Goal: Complete application form

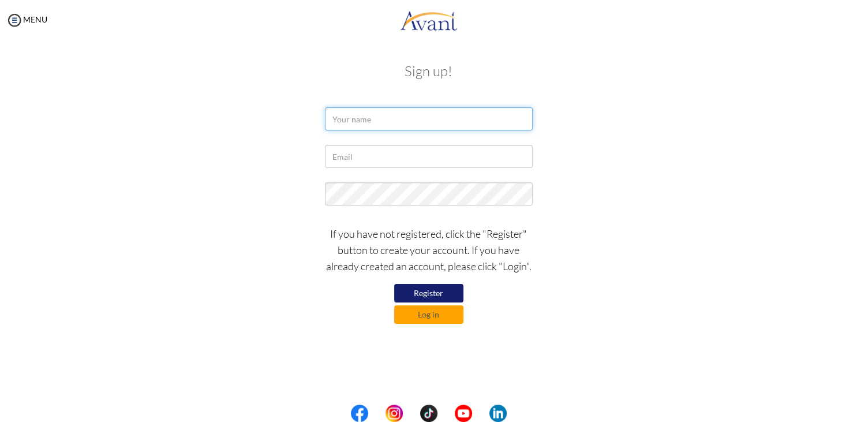
click at [437, 119] on input "text" at bounding box center [429, 118] width 208 height 23
type input "Nani"
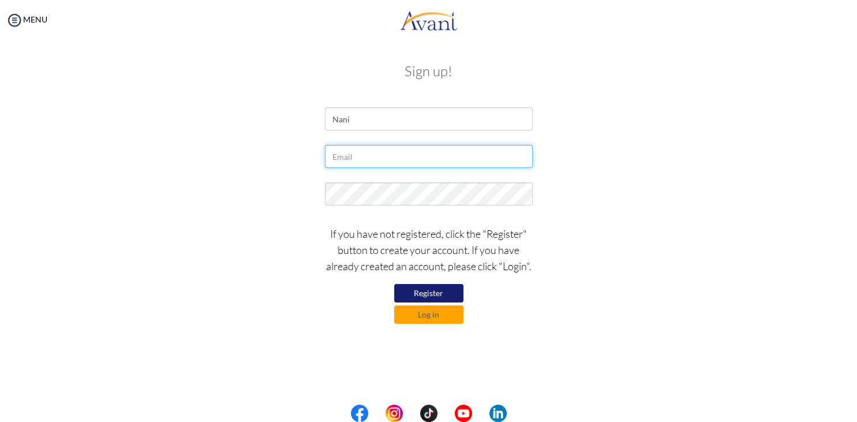
click at [380, 159] on input "text" at bounding box center [429, 156] width 208 height 23
click at [421, 310] on button "Log in" at bounding box center [428, 314] width 69 height 18
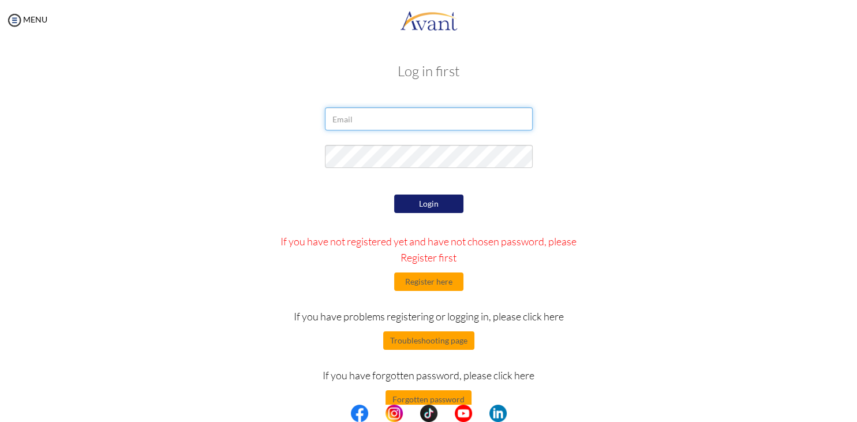
click at [414, 125] on input "email" at bounding box center [429, 118] width 208 height 23
type input "[EMAIL_ADDRESS][DOMAIN_NAME]"
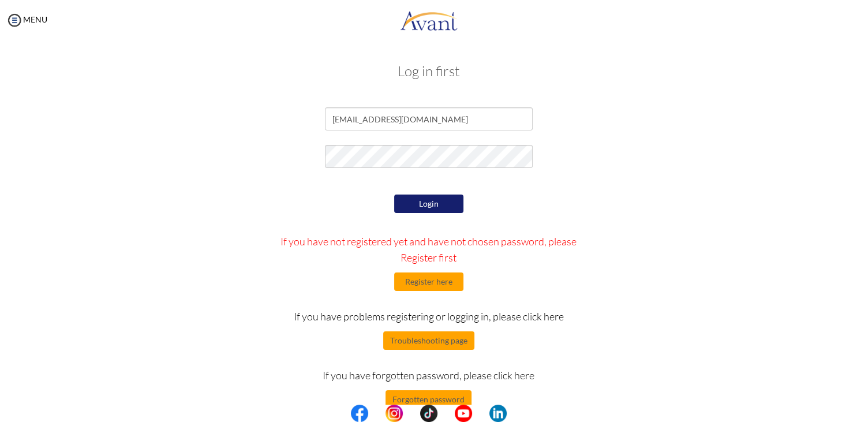
click at [452, 208] on button "Login" at bounding box center [428, 204] width 69 height 18
click at [432, 278] on button "Register here" at bounding box center [428, 282] width 69 height 18
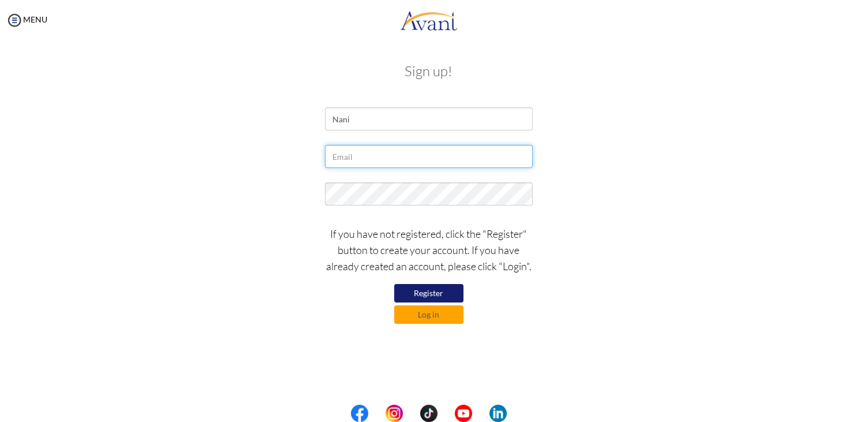
click at [381, 160] on input "text" at bounding box center [429, 156] width 208 height 23
type input "[EMAIL_ADDRESS][DOMAIN_NAME]"
click at [428, 299] on button "Register" at bounding box center [428, 293] width 69 height 18
click at [436, 314] on button "Log in" at bounding box center [428, 314] width 69 height 18
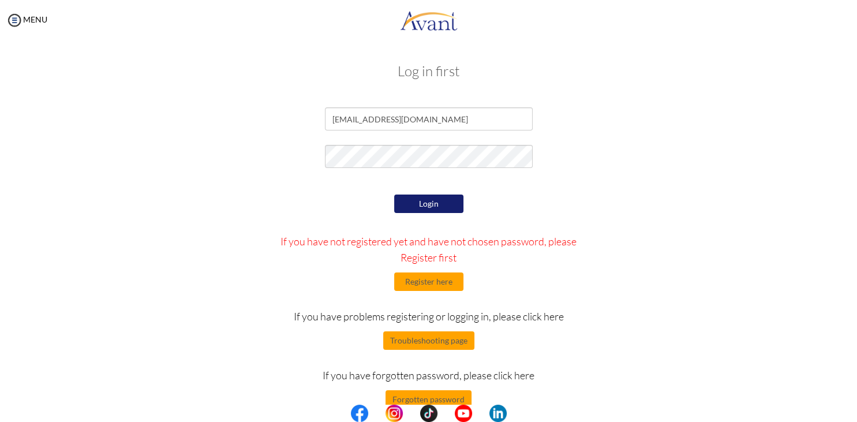
click at [416, 201] on button "Login" at bounding box center [428, 204] width 69 height 18
click at [424, 206] on button "Login" at bounding box center [428, 204] width 69 height 18
click at [453, 400] on button "Forgotten password" at bounding box center [429, 399] width 86 height 18
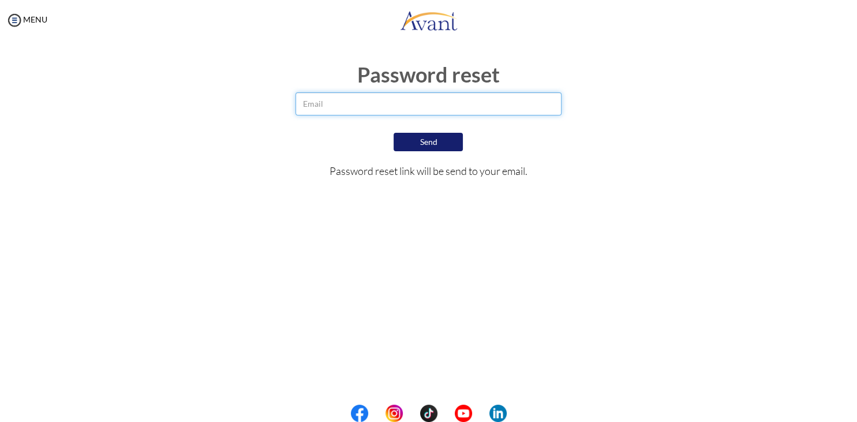
click at [362, 103] on input "email" at bounding box center [429, 103] width 267 height 23
type input "[EMAIL_ADDRESS][DOMAIN_NAME]"
click at [431, 144] on button "Send" at bounding box center [428, 142] width 69 height 18
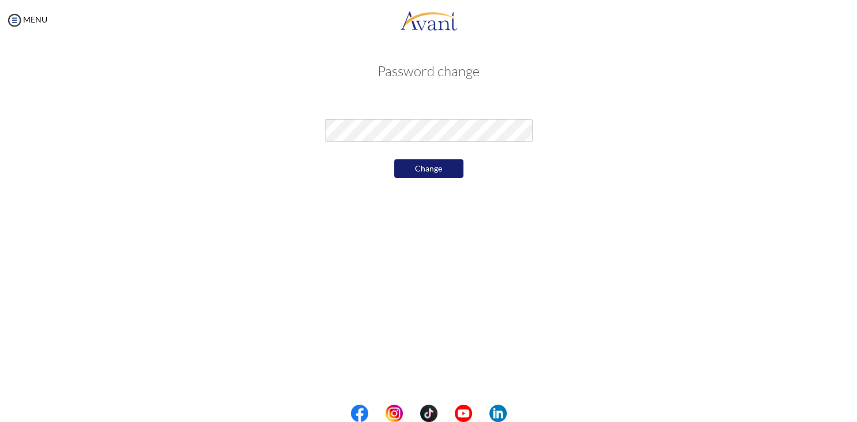
click at [423, 169] on button "Change" at bounding box center [428, 168] width 69 height 18
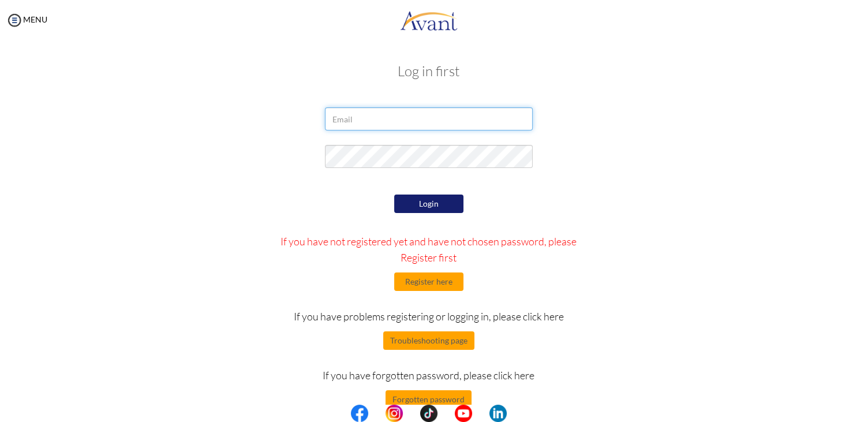
click at [383, 124] on input "email" at bounding box center [429, 118] width 208 height 23
type input "[EMAIL_ADDRESS][DOMAIN_NAME]"
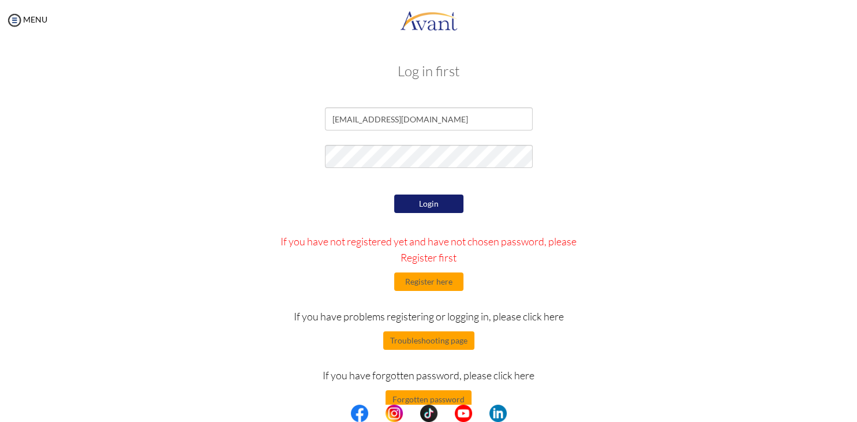
click at [423, 201] on button "Login" at bounding box center [428, 204] width 69 height 18
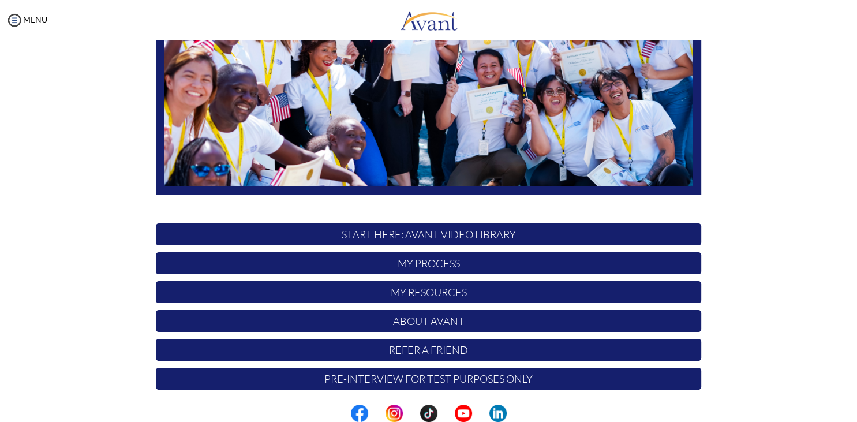
scroll to position [219, 0]
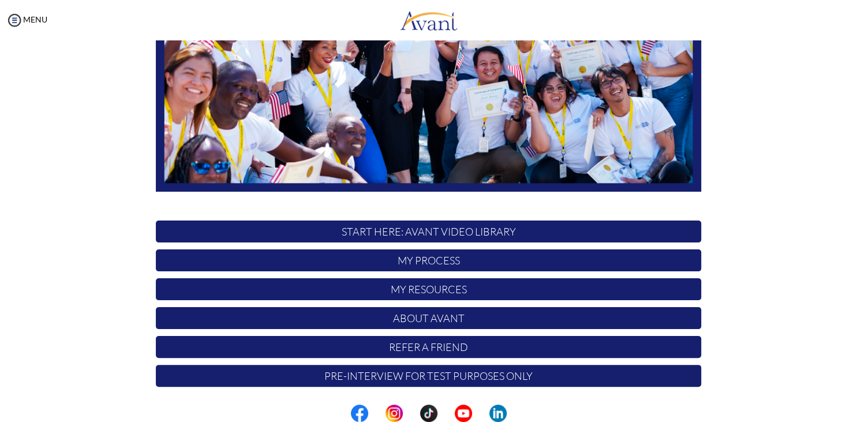
click at [471, 376] on p "Pre-Interview for test purposes only" at bounding box center [429, 376] width 546 height 22
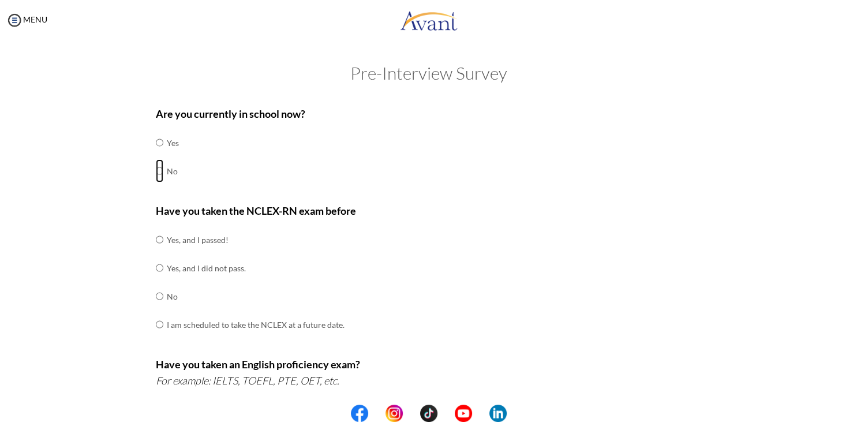
click at [161, 169] on input "radio" at bounding box center [160, 170] width 8 height 23
radio input "true"
click at [160, 297] on input "radio" at bounding box center [160, 296] width 8 height 23
radio input "true"
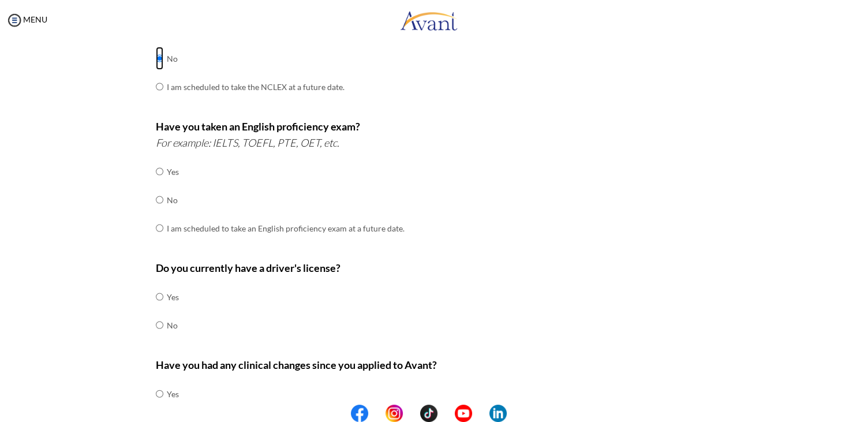
scroll to position [245, 0]
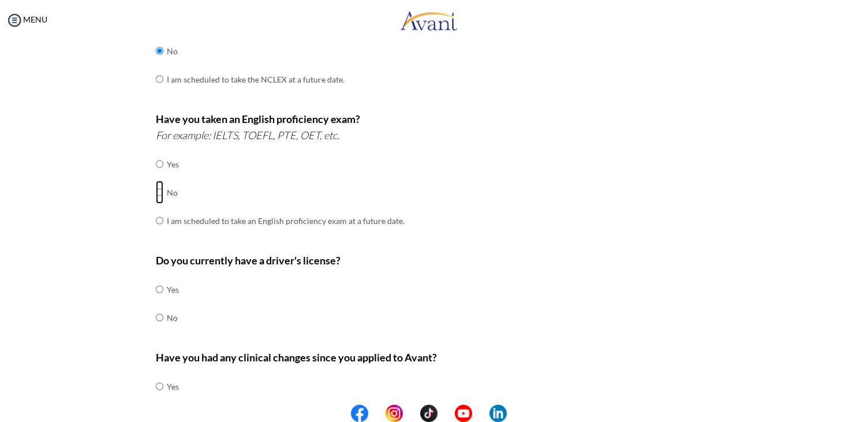
click at [157, 186] on input "radio" at bounding box center [160, 192] width 8 height 23
radio input "true"
click at [159, 288] on input "radio" at bounding box center [160, 289] width 8 height 23
radio input "true"
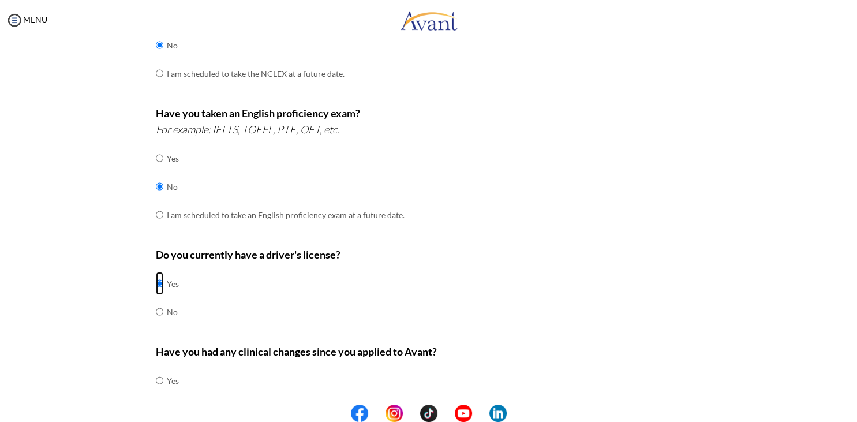
scroll to position [307, 0]
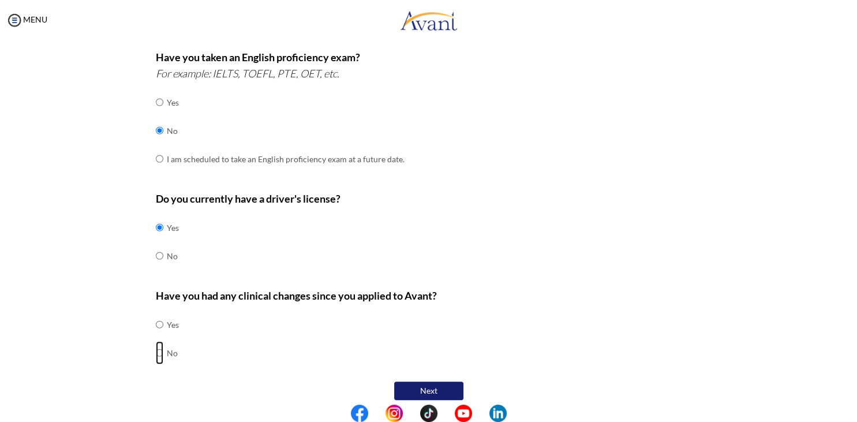
click at [156, 346] on input "radio" at bounding box center [160, 352] width 8 height 23
radio input "true"
click at [429, 382] on button "Next" at bounding box center [428, 391] width 69 height 18
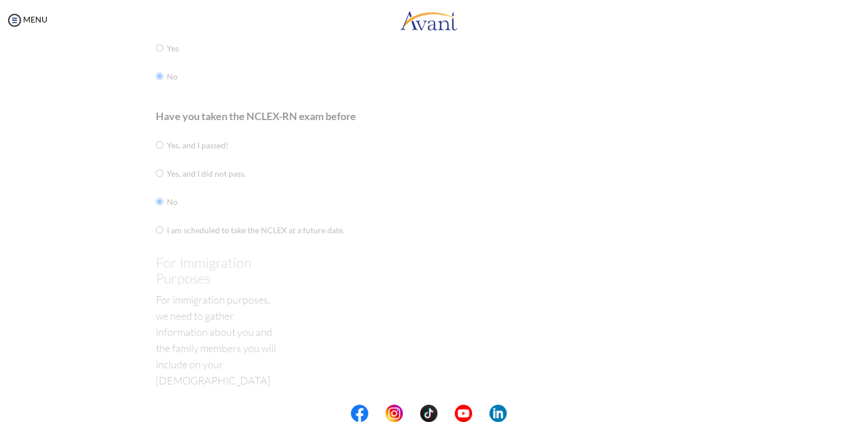
scroll to position [23, 0]
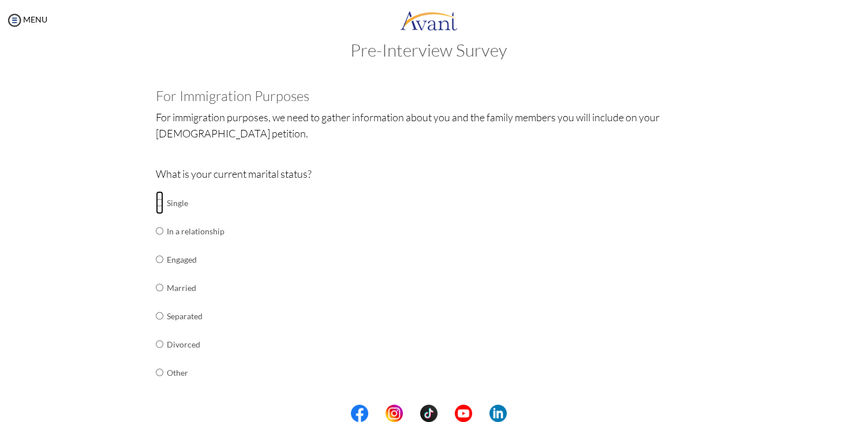
click at [161, 202] on input "radio" at bounding box center [160, 202] width 8 height 23
radio input "true"
click at [156, 219] on input "radio" at bounding box center [160, 230] width 8 height 23
radio input "true"
click at [156, 191] on input "radio" at bounding box center [160, 202] width 8 height 23
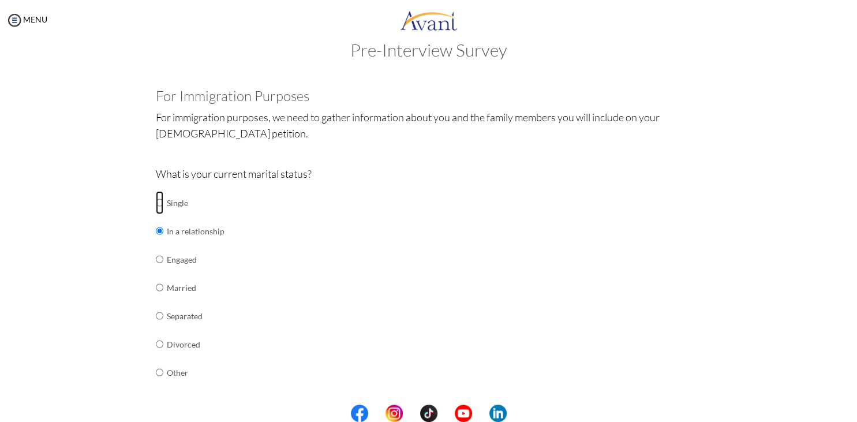
radio input "true"
click at [667, 225] on div "What is your current marital status? Single In a relationship Engaged Married S…" at bounding box center [429, 282] width 546 height 233
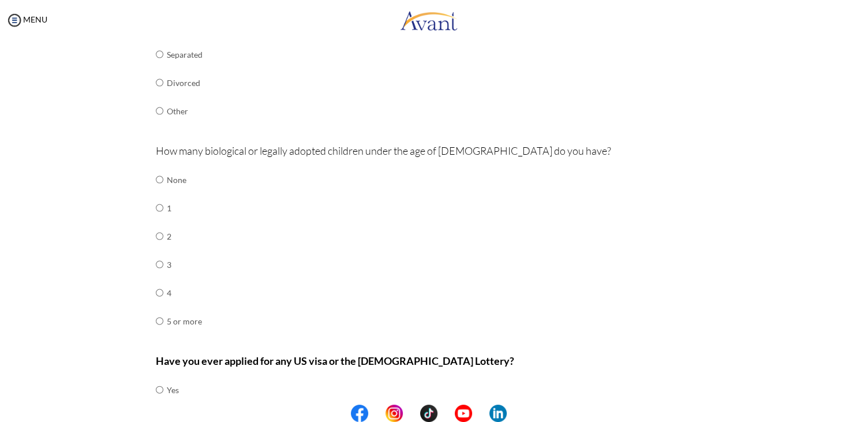
scroll to position [314, 0]
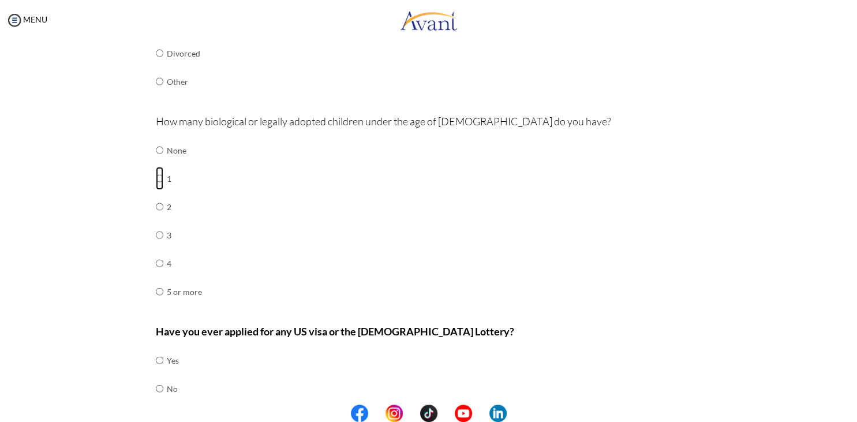
click at [159, 174] on input "radio" at bounding box center [160, 178] width 8 height 23
radio input "true"
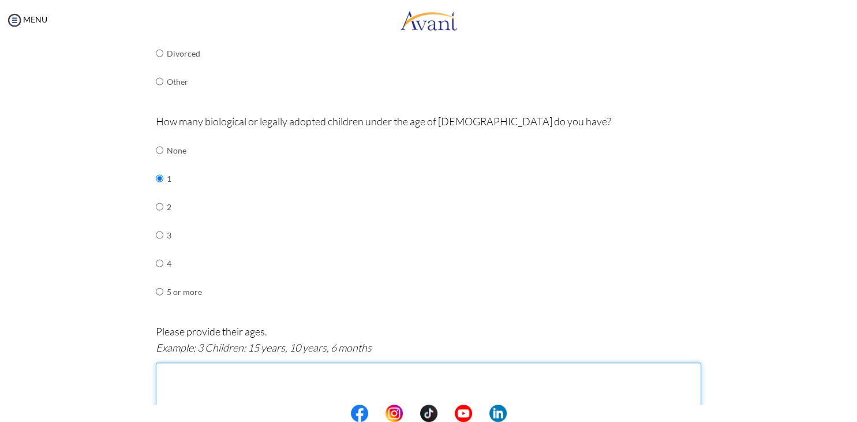
click at [247, 398] on textarea at bounding box center [429, 396] width 546 height 66
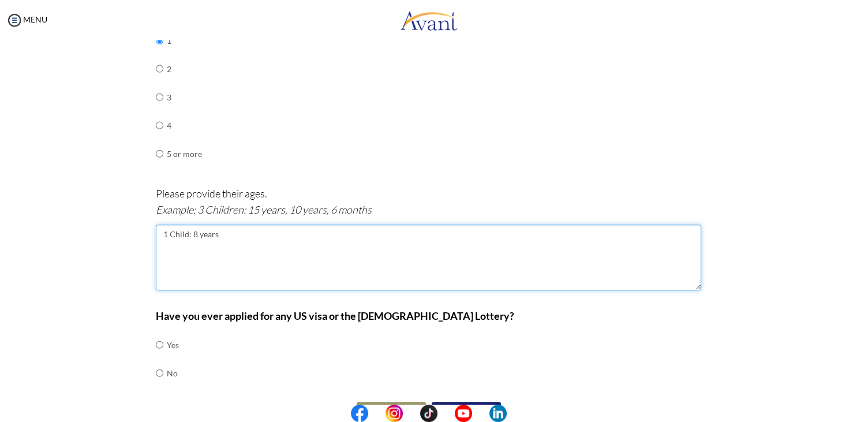
scroll to position [471, 0]
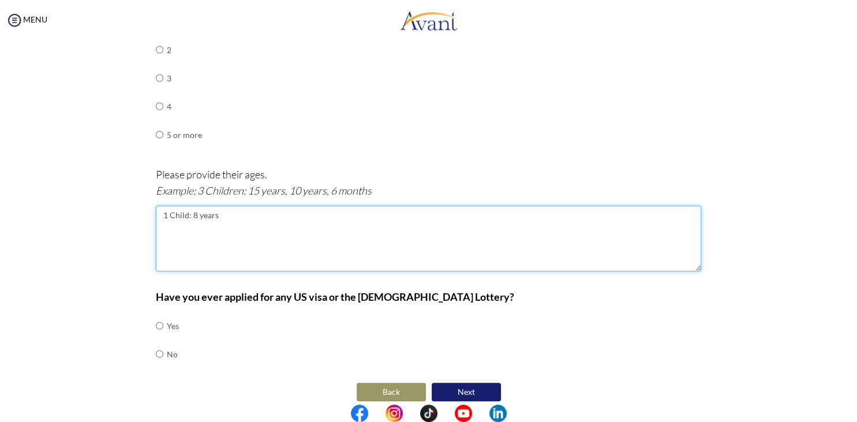
type textarea "1 Child: 8 years"
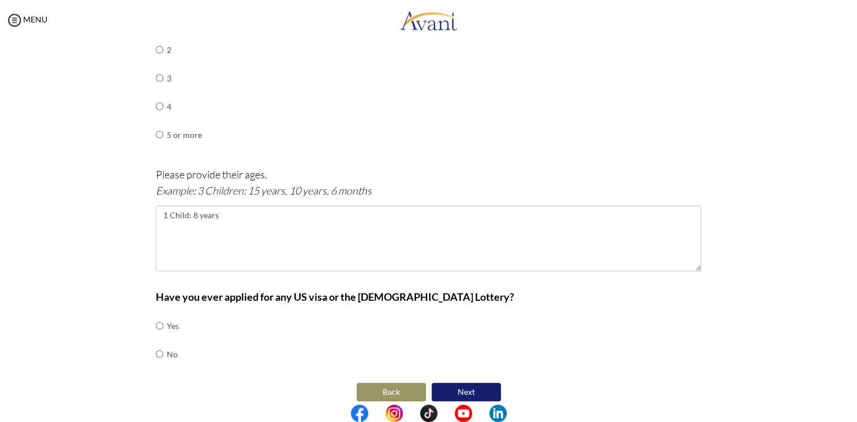
click at [165, 343] on td at bounding box center [164, 354] width 3 height 28
click at [162, 345] on input "radio" at bounding box center [160, 353] width 8 height 23
radio input "true"
click at [479, 383] on button "Next" at bounding box center [466, 392] width 69 height 18
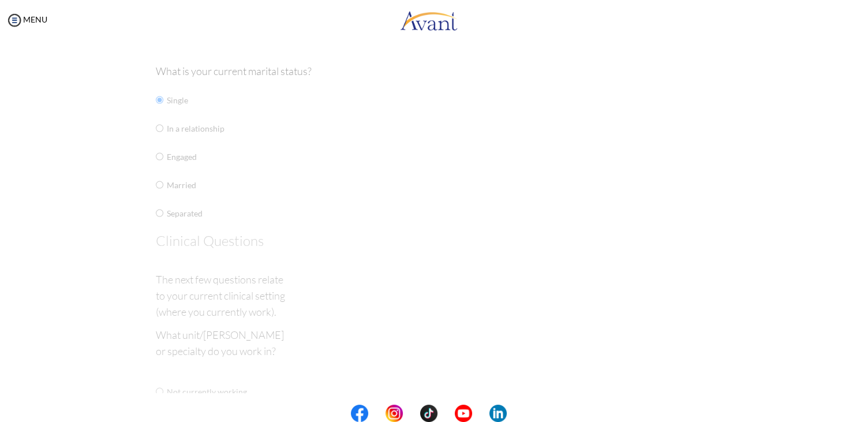
scroll to position [23, 0]
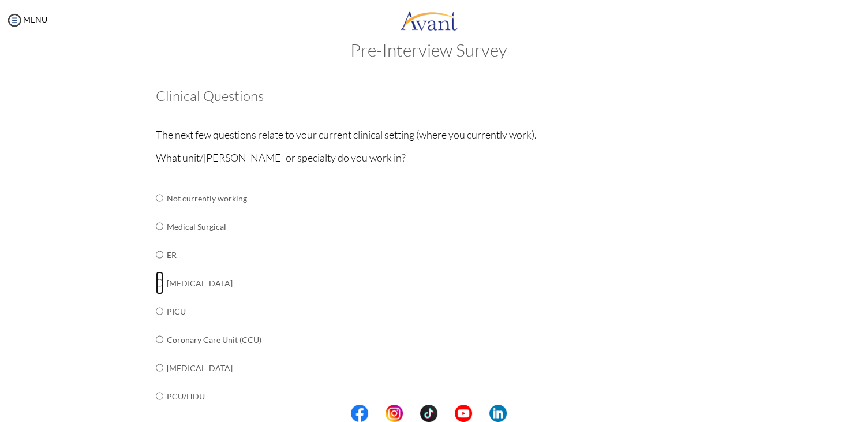
click at [161, 280] on input "radio" at bounding box center [160, 282] width 8 height 23
radio input "true"
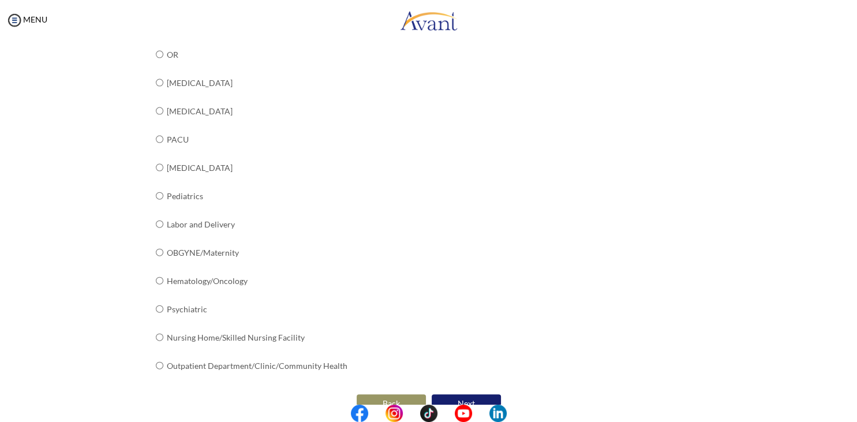
scroll to position [402, 0]
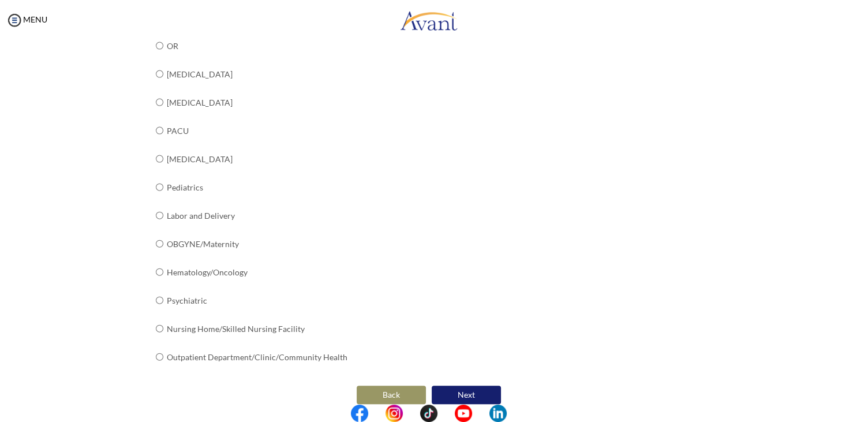
click at [473, 386] on button "Next" at bounding box center [466, 395] width 69 height 18
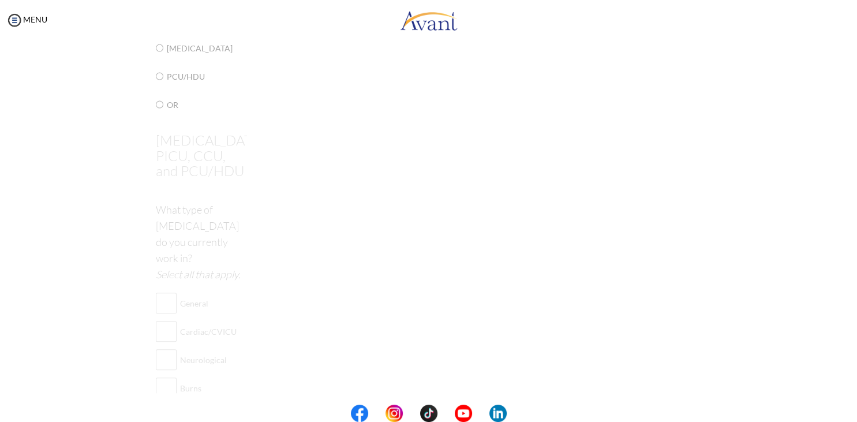
scroll to position [23, 0]
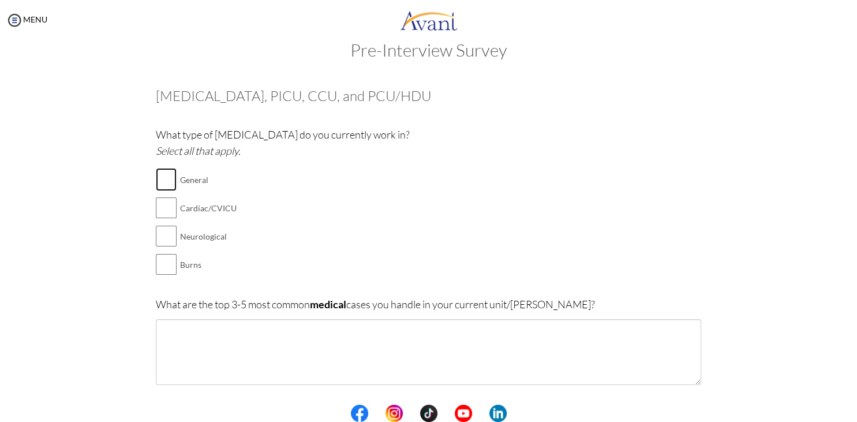
click at [167, 181] on input "checkbox" at bounding box center [166, 179] width 21 height 23
checkbox input "true"
